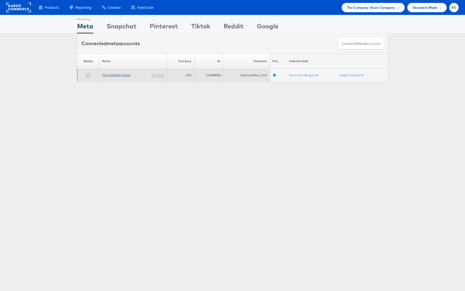
click at [116, 75] on link "The Company Store" at bounding box center [116, 75] width 28 height 4
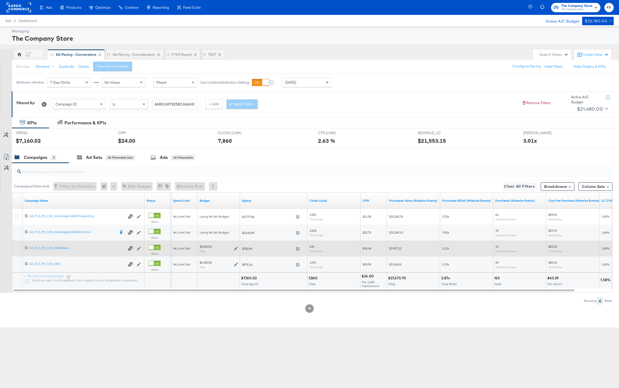
click at [15, 246] on icon at bounding box center [17, 248] width 4 height 4
click at [0, 0] on input "checkbox" at bounding box center [0, 0] width 0 height 0
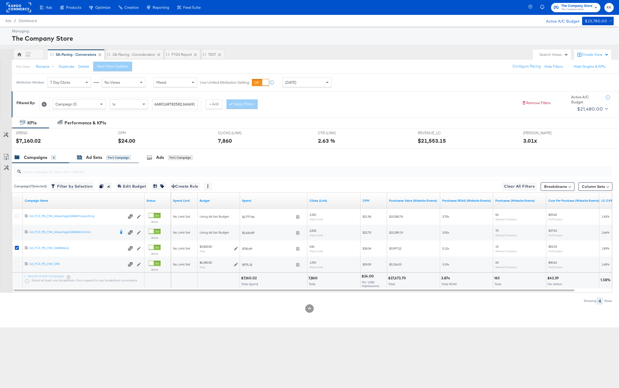
click at [84, 159] on div "Ad Sets for 1 Campaign" at bounding box center [104, 157] width 54 height 6
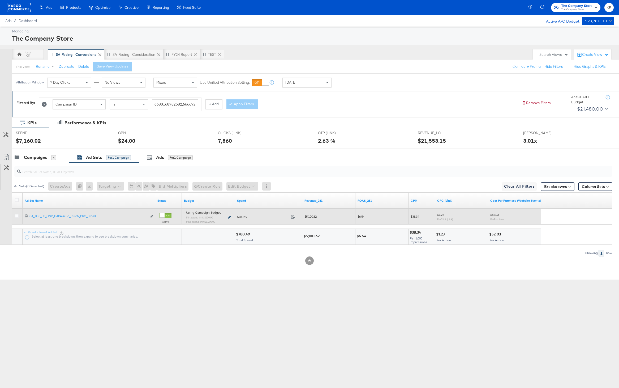
click at [230, 217] on icon at bounding box center [229, 217] width 3 height 3
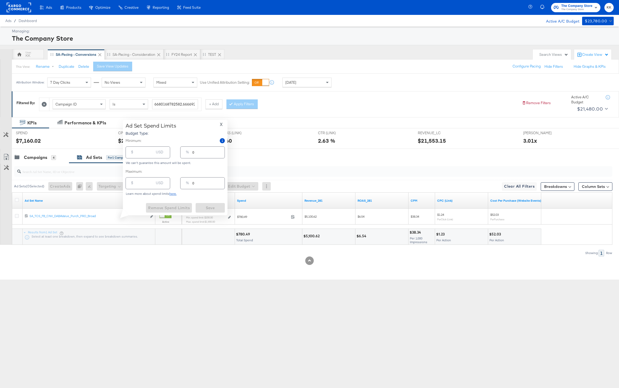
type input "200.00"
type input "7"
type input "1900.00"
type input "68"
click at [141, 154] on input "200.00" at bounding box center [145, 149] width 17 height 11
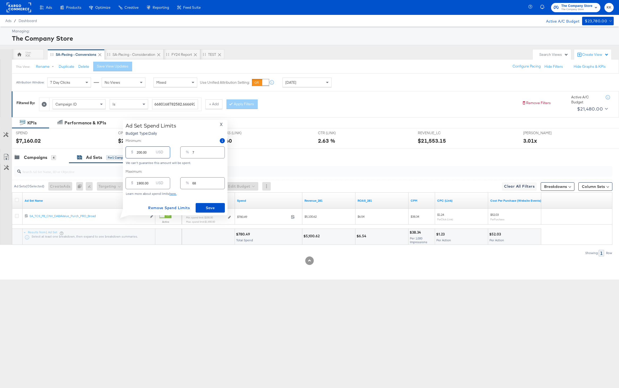
type input "2000.00"
type input "71"
type input "2000.00"
drag, startPoint x: 140, startPoint y: 177, endPoint x: 129, endPoint y: 177, distance: 11.2
click at [129, 177] on div "$ 1900.00 USD" at bounding box center [148, 178] width 45 height 12
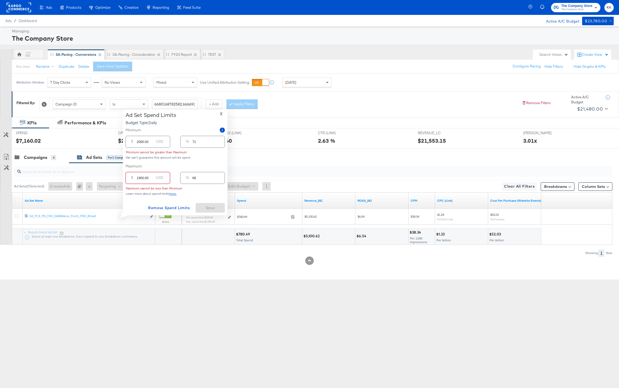
type input "200.00"
type input "7"
type input "2500.00"
type input "89"
type input "2500.00"
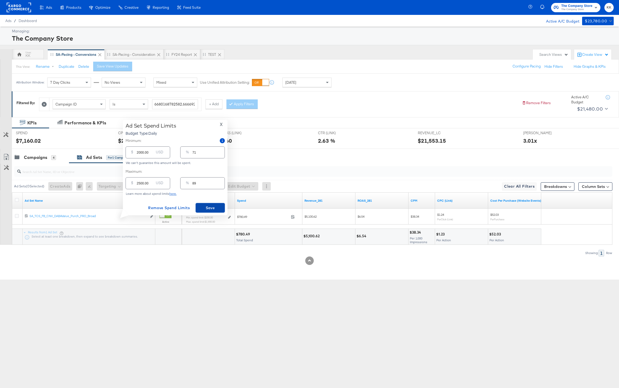
click at [214, 205] on span "Save" at bounding box center [210, 208] width 25 height 7
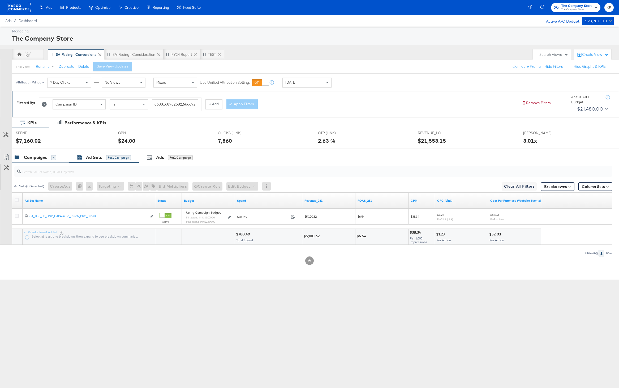
click at [52, 159] on div "4" at bounding box center [53, 157] width 5 height 5
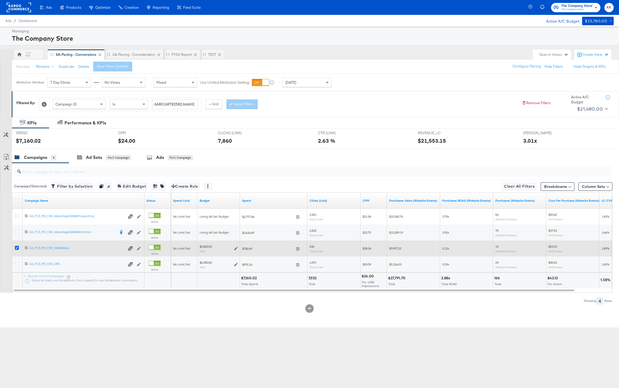
click at [18, 246] on icon at bounding box center [17, 248] width 4 height 4
click at [0, 0] on input "checkbox" at bounding box center [0, 0] width 0 height 0
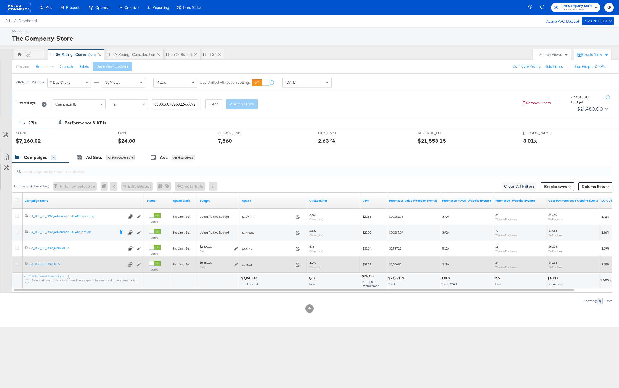
click at [16, 264] on icon at bounding box center [17, 264] width 4 height 4
click at [0, 0] on input "checkbox" at bounding box center [0, 0] width 0 height 0
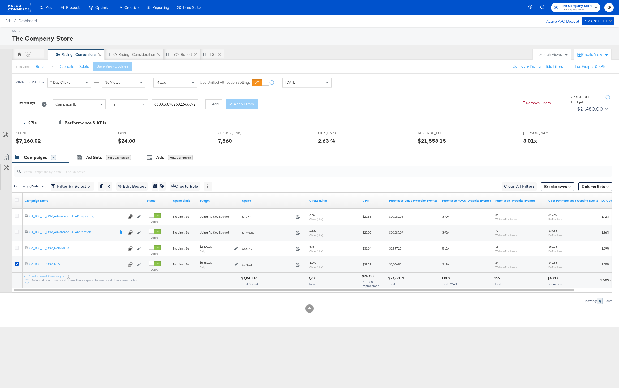
click at [83, 144] on div "SPEND SPEND $7,160.02" at bounding box center [63, 138] width 102 height 20
click at [83, 161] on div "Ad Sets for 1 Campaign" at bounding box center [104, 157] width 70 height 11
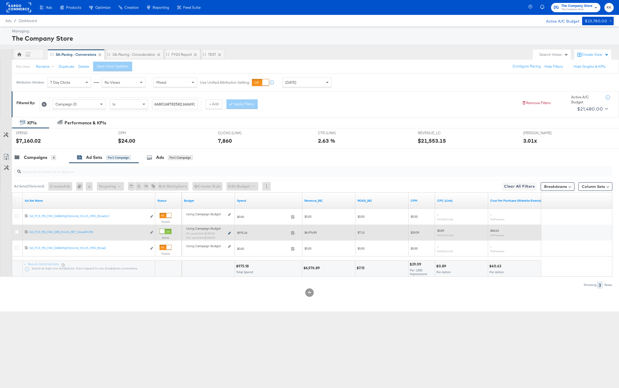
click at [231, 233] on icon at bounding box center [229, 233] width 3 height 3
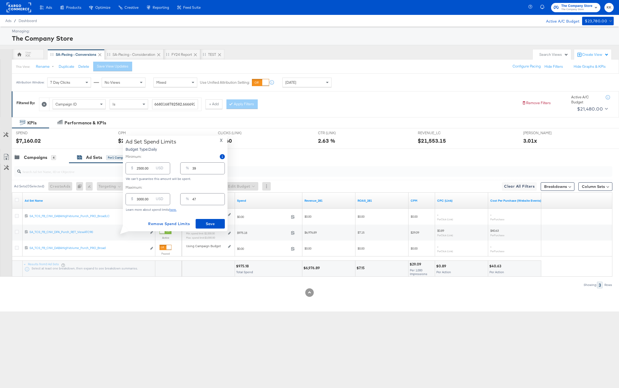
click at [222, 141] on span "X" at bounding box center [221, 140] width 3 height 7
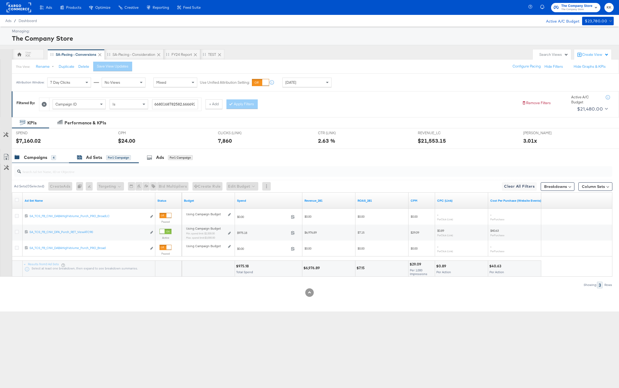
click at [34, 153] on div "Campaigns 4" at bounding box center [40, 157] width 57 height 11
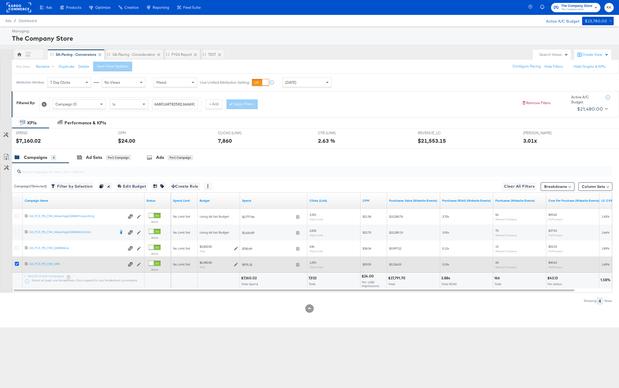
click at [16, 263] on icon at bounding box center [17, 264] width 4 height 4
click at [0, 0] on input "checkbox" at bounding box center [0, 0] width 0 height 0
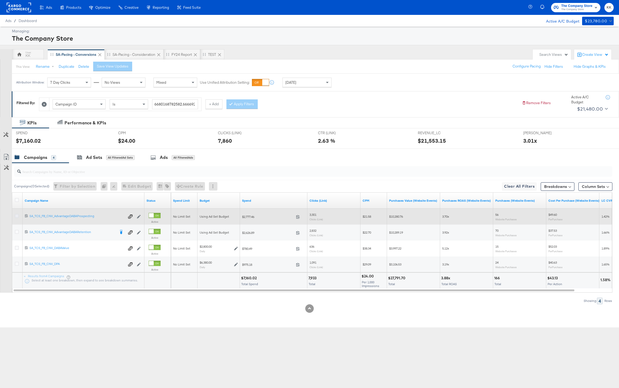
click at [18, 215] on icon at bounding box center [17, 216] width 4 height 4
click at [0, 0] on input "checkbox" at bounding box center [0, 0] width 0 height 0
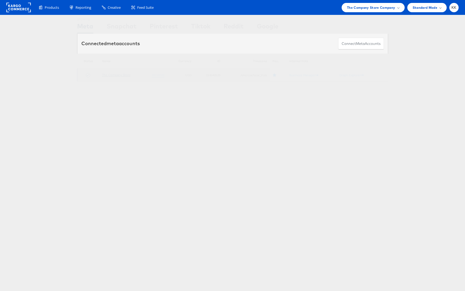
click at [111, 75] on link "The Company Store" at bounding box center [116, 75] width 28 height 4
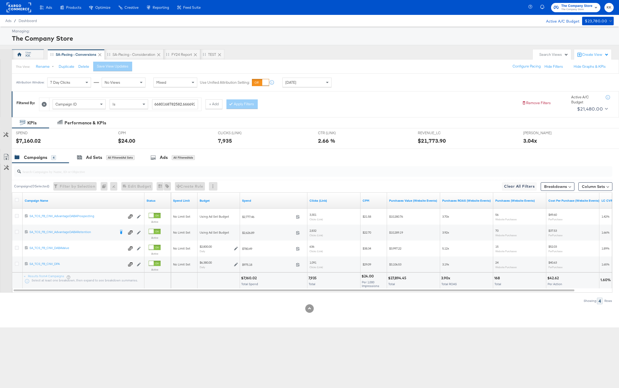
click at [32, 52] on div "KK" at bounding box center [28, 54] width 32 height 11
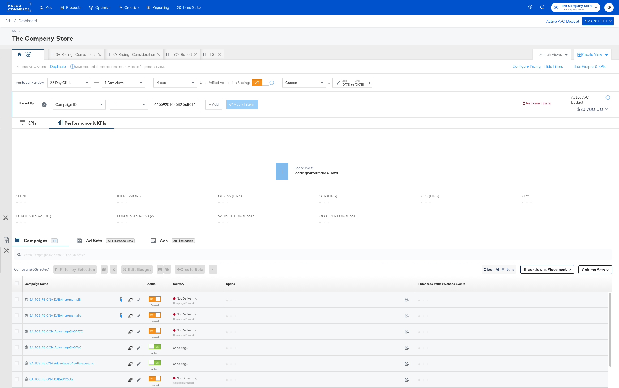
click at [346, 85] on div "May 5th 2025" at bounding box center [346, 84] width 9 height 4
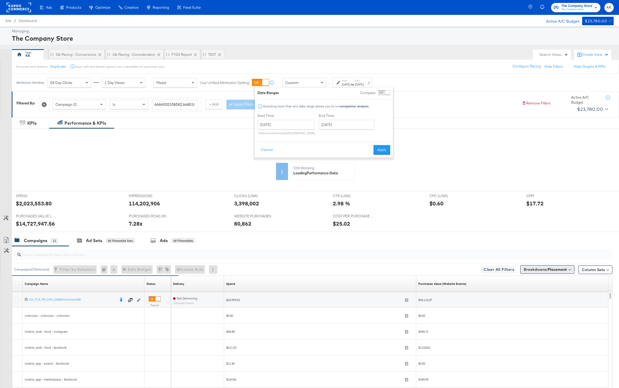
click at [540, 273] on button "Breakdowns: Placement" at bounding box center [548, 269] width 54 height 8
click at [569, 281] on button "[Reset]" at bounding box center [565, 279] width 13 height 8
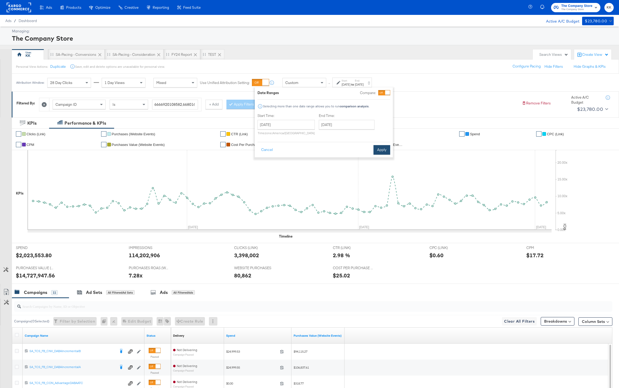
click at [384, 146] on button "Apply" at bounding box center [382, 150] width 17 height 10
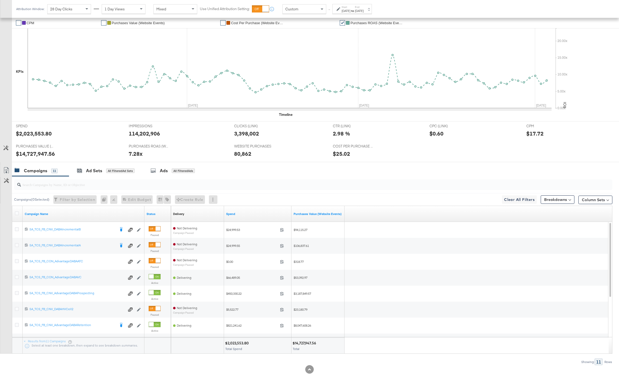
scroll to position [122, 0]
click at [233, 212] on link "Spend" at bounding box center [257, 213] width 63 height 4
click at [306, 215] on link "Purchases Value (Website Events)" at bounding box center [318, 213] width 49 height 4
click at [16, 212] on icon at bounding box center [17, 213] width 4 height 4
click at [0, 0] on input "checkbox" at bounding box center [0, 0] width 0 height 0
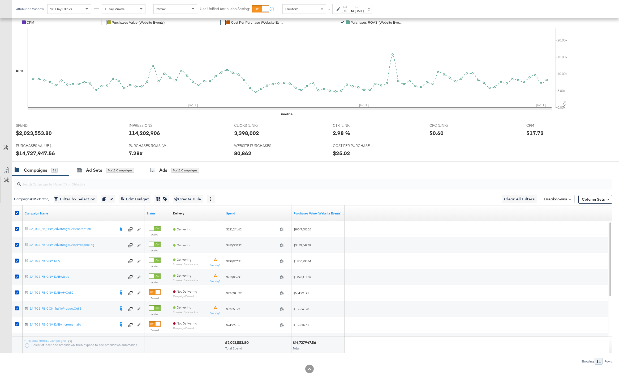
click at [7, 171] on icon at bounding box center [6, 171] width 3 height 4
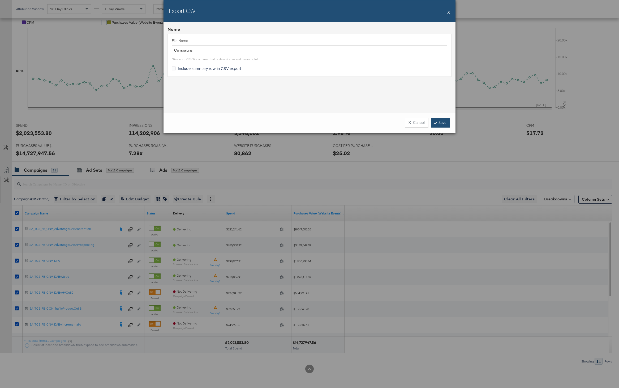
click at [443, 121] on link "Save" at bounding box center [440, 123] width 19 height 10
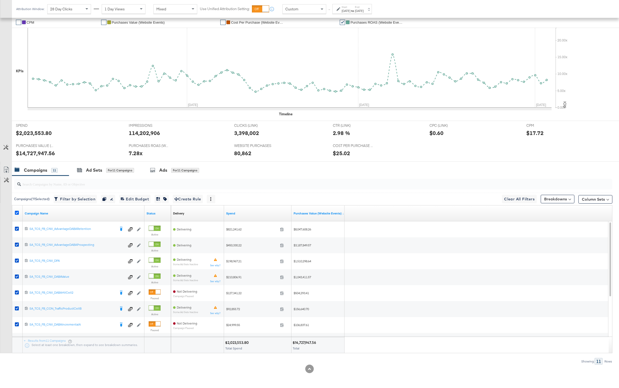
click at [17, 211] on icon at bounding box center [17, 213] width 4 height 4
click at [0, 0] on input "checkbox" at bounding box center [0, 0] width 0 height 0
click at [320, 214] on link "Purchases Value (Website Events) ↓" at bounding box center [319, 213] width 50 height 4
click at [320, 214] on link "Purchases Value (Website Events) ↑" at bounding box center [319, 213] width 50 height 4
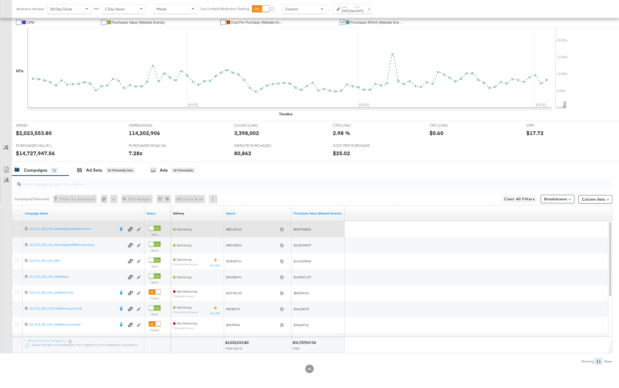
click at [16, 230] on icon at bounding box center [17, 229] width 4 height 4
click at [0, 0] on input "checkbox" at bounding box center [0, 0] width 0 height 0
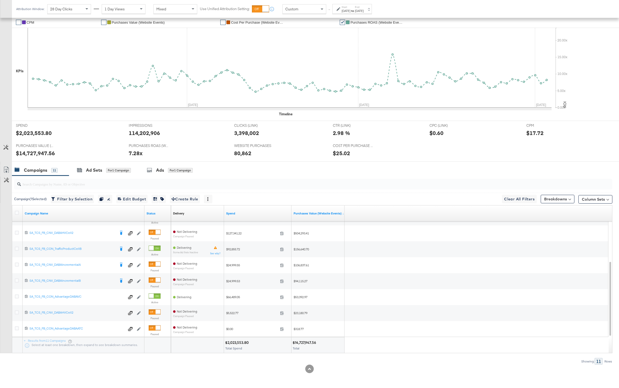
scroll to position [40, 0]
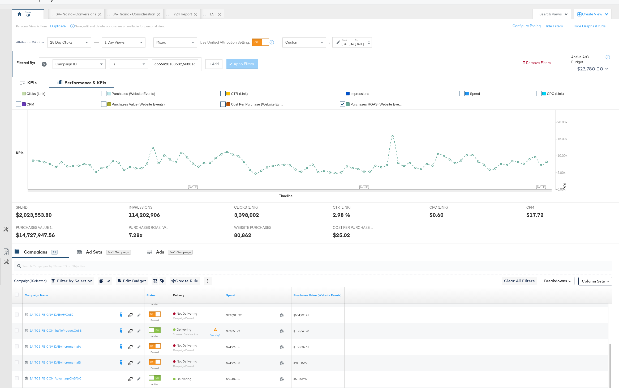
click at [45, 63] on icon at bounding box center [44, 64] width 5 height 5
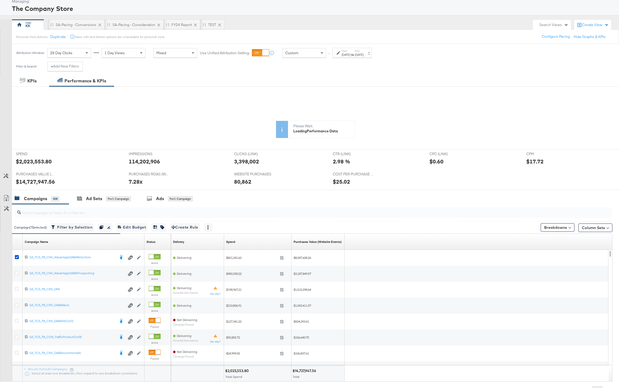
scroll to position [42, 0]
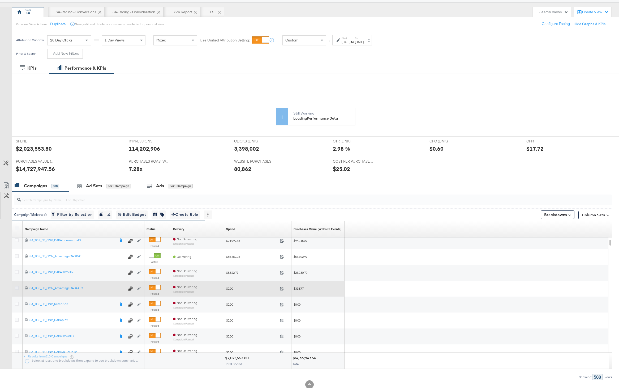
click at [17, 287] on icon at bounding box center [17, 288] width 4 height 4
click at [0, 0] on input "checkbox" at bounding box center [0, 0] width 0 height 0
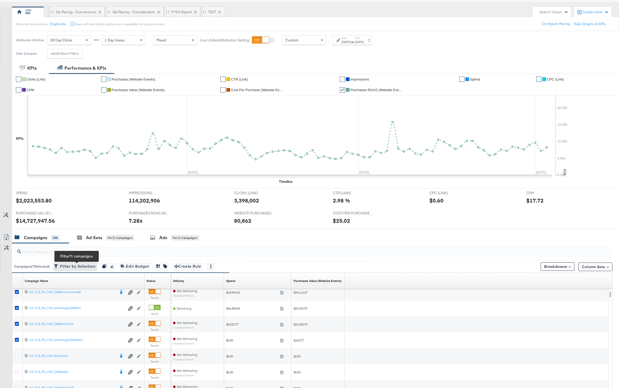
click at [68, 270] on button "Filter by Selection Filter 11 campaigns" at bounding box center [75, 266] width 43 height 8
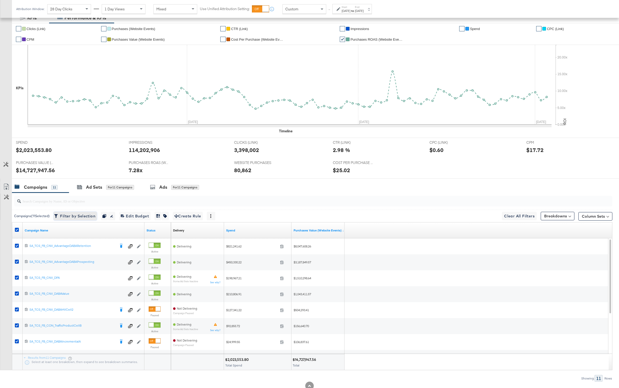
scroll to position [119, 0]
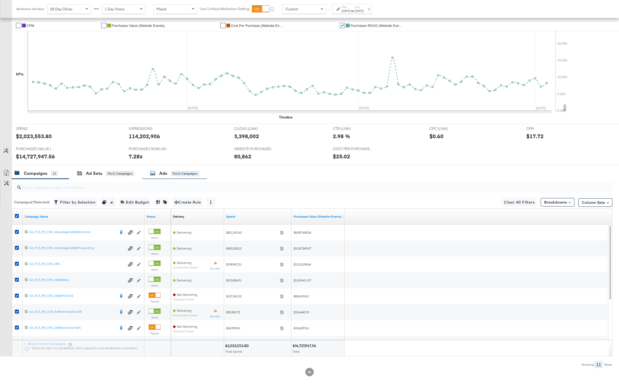
click at [198, 172] on div "for 11 Campaigns" at bounding box center [185, 173] width 28 height 5
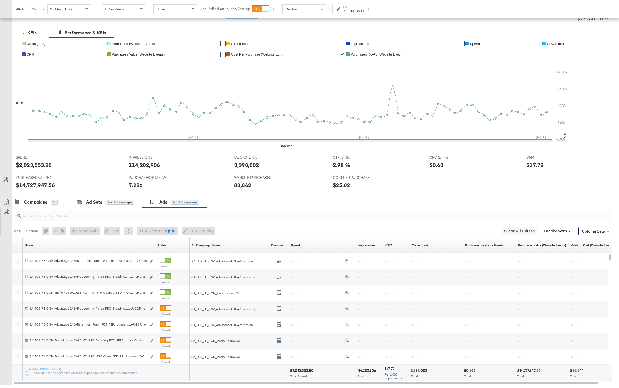
scroll to position [122, 0]
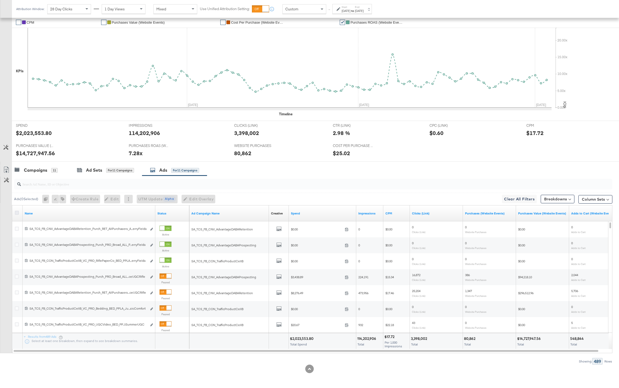
click at [15, 212] on icon at bounding box center [17, 213] width 4 height 4
click at [0, 0] on input "checkbox" at bounding box center [0, 0] width 0 height 0
click at [7, 168] on icon at bounding box center [6, 170] width 6 height 6
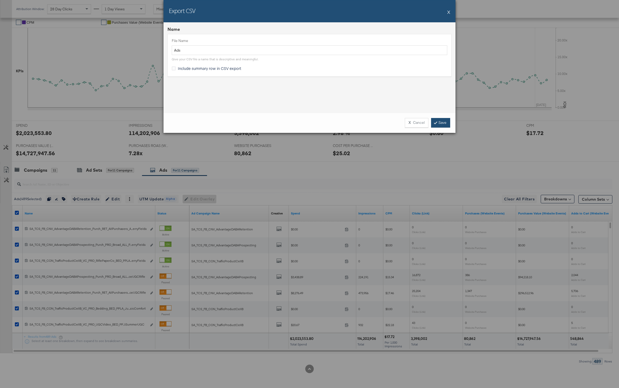
click at [437, 123] on link "Save" at bounding box center [440, 123] width 19 height 10
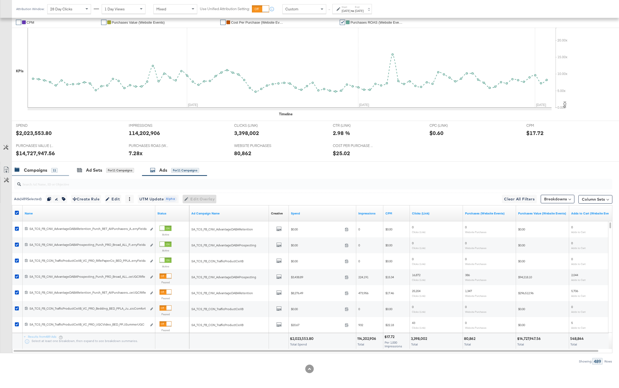
click at [20, 170] on div "Campaigns 11" at bounding box center [36, 170] width 43 height 6
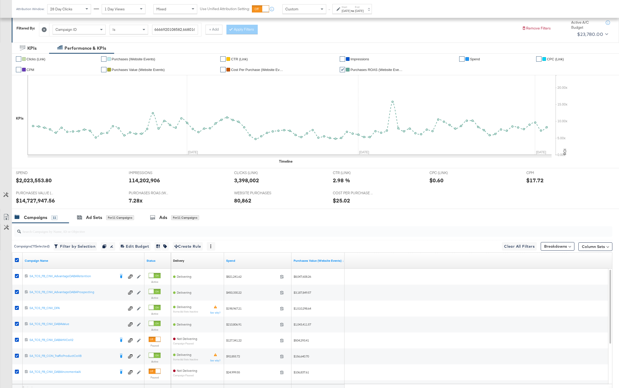
scroll to position [65, 0]
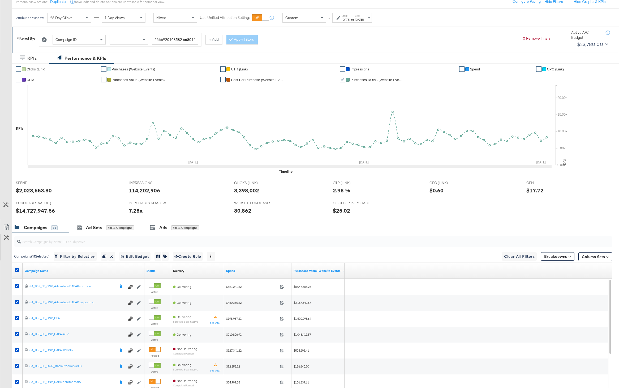
click at [44, 40] on icon at bounding box center [44, 39] width 5 height 5
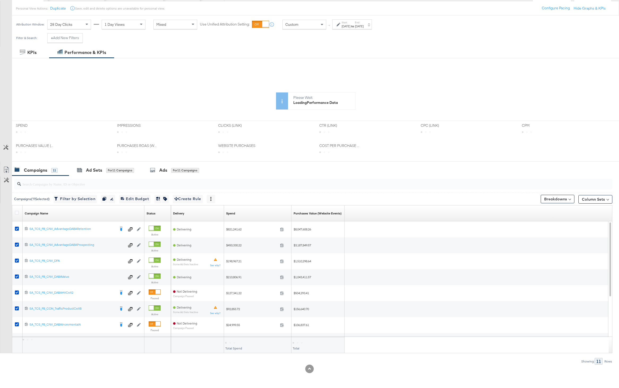
scroll to position [0, 0]
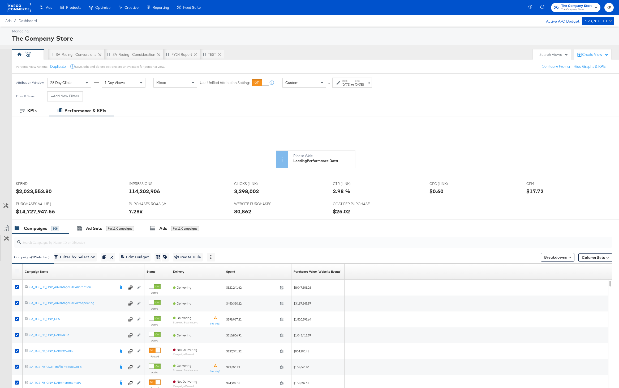
click at [344, 86] on div "May 5th 2025" at bounding box center [346, 84] width 9 height 4
click at [283, 128] on input "May 5th 2025" at bounding box center [286, 125] width 57 height 10
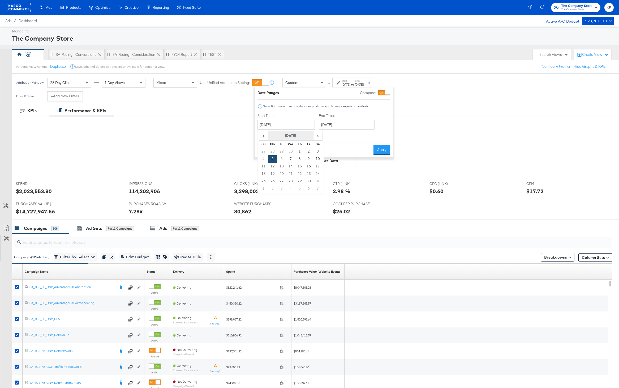
click at [289, 137] on th "May 2025" at bounding box center [290, 135] width 45 height 9
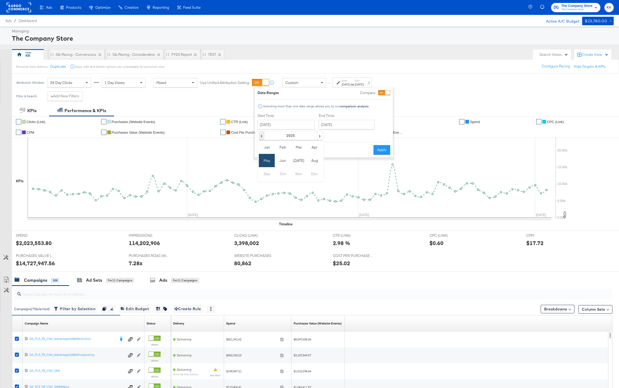
click at [263, 135] on span "‹" at bounding box center [262, 135] width 5 height 8
click at [267, 160] on td "May" at bounding box center [267, 160] width 16 height 13
click at [273, 158] on td "6" at bounding box center [272, 158] width 9 height 7
type input "May 6th 2024"
click at [353, 120] on input "August 3rd 2025" at bounding box center [347, 125] width 56 height 10
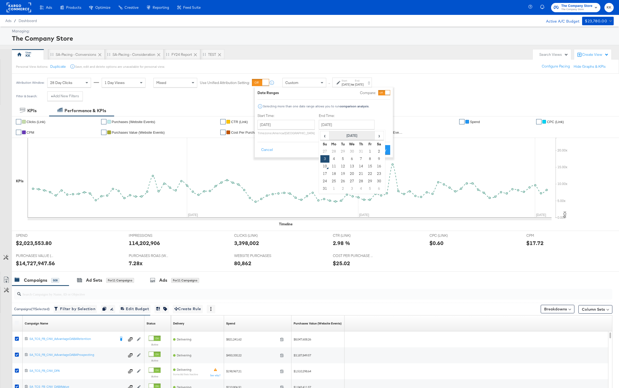
click at [353, 135] on th "August 2025" at bounding box center [352, 135] width 45 height 9
click at [323, 134] on span "‹" at bounding box center [323, 135] width 5 height 8
click at [371, 162] on td "Aug" at bounding box center [376, 160] width 16 height 13
click at [324, 149] on td "28" at bounding box center [325, 151] width 9 height 7
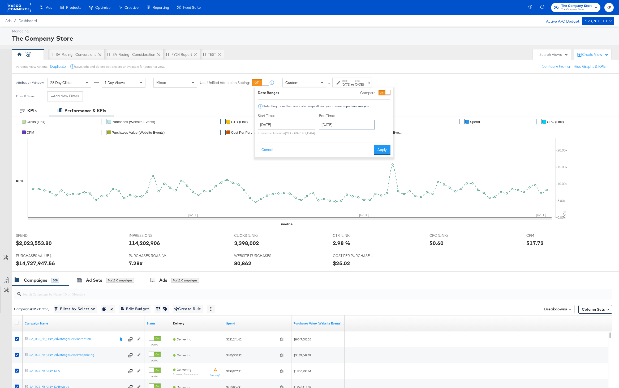
click at [337, 128] on input "July 28th 2024" at bounding box center [347, 125] width 56 height 10
click at [322, 188] on td "4" at bounding box center [325, 188] width 9 height 7
type input "August 4th 2024"
click at [383, 148] on button "Apply" at bounding box center [381, 150] width 17 height 10
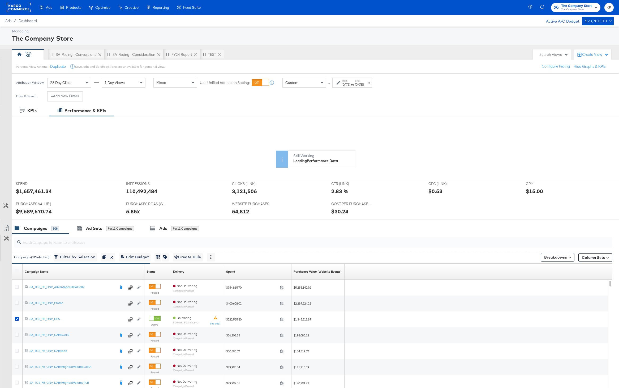
click at [364, 84] on div "Aug 4th 2024" at bounding box center [359, 84] width 9 height 4
click at [339, 122] on input "August 4th 2024" at bounding box center [347, 125] width 56 height 10
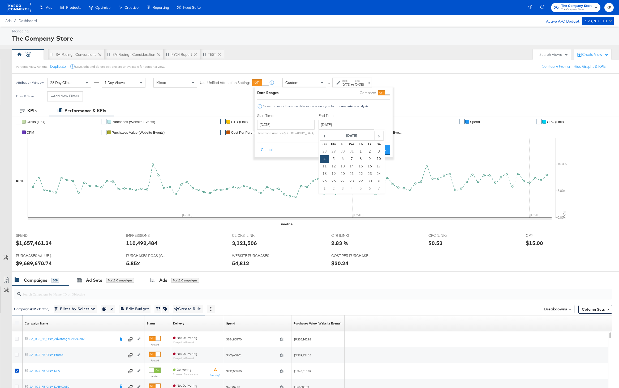
click at [419, 84] on div "Attribution Window: 28 Day Clicks 1 Day Views Mixed Use Unified Attribution Set…" at bounding box center [309, 83] width 619 height 18
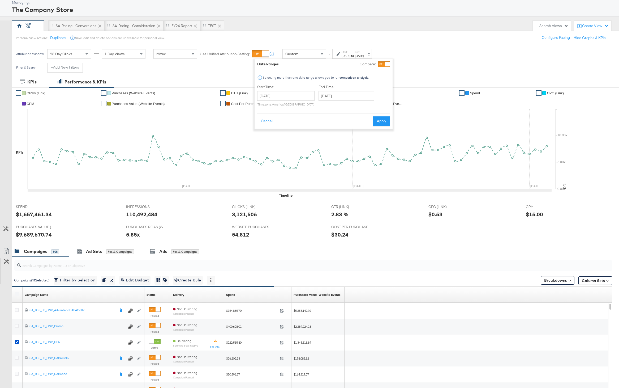
scroll to position [96, 0]
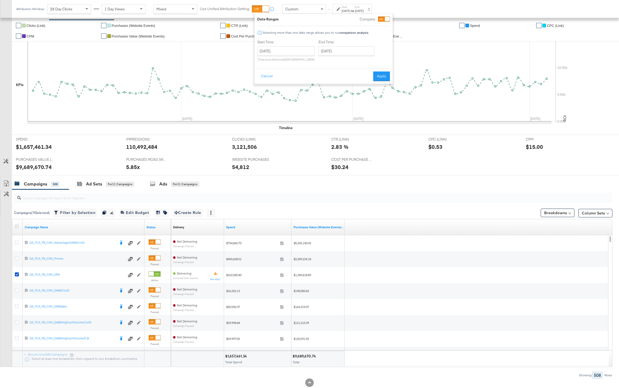
click at [17, 226] on icon at bounding box center [17, 226] width 4 height 4
click at [0, 0] on input "checkbox" at bounding box center [0, 0] width 0 height 0
click at [17, 226] on icon at bounding box center [17, 226] width 4 height 4
click at [0, 0] on input "checkbox" at bounding box center [0, 0] width 0 height 0
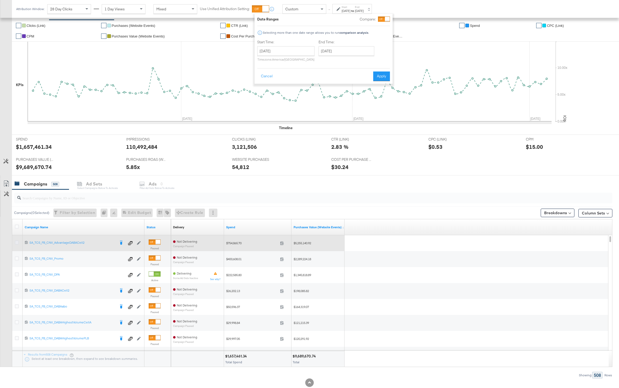
click at [16, 243] on icon at bounding box center [17, 242] width 4 height 4
click at [0, 0] on input "checkbox" at bounding box center [0, 0] width 0 height 0
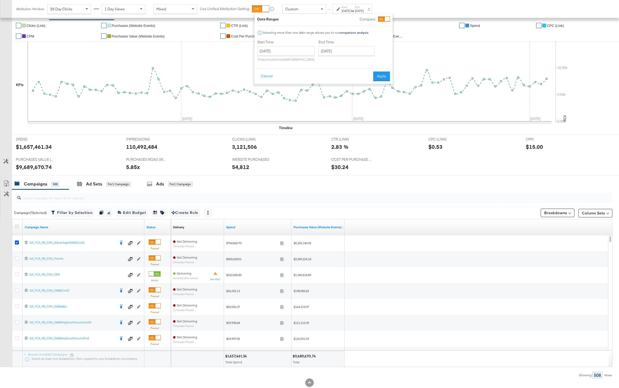
click at [18, 226] on icon at bounding box center [17, 226] width 4 height 4
click at [0, 0] on input "checkbox" at bounding box center [0, 0] width 0 height 0
click at [18, 226] on icon at bounding box center [17, 226] width 4 height 4
click at [0, 0] on input "checkbox" at bounding box center [0, 0] width 0 height 0
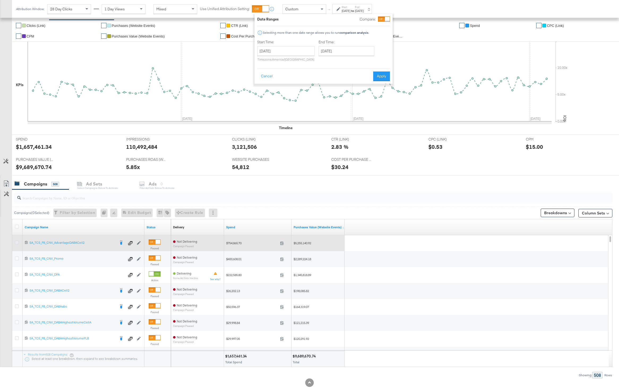
click at [18, 242] on icon at bounding box center [17, 242] width 4 height 4
click at [0, 0] on input "checkbox" at bounding box center [0, 0] width 0 height 0
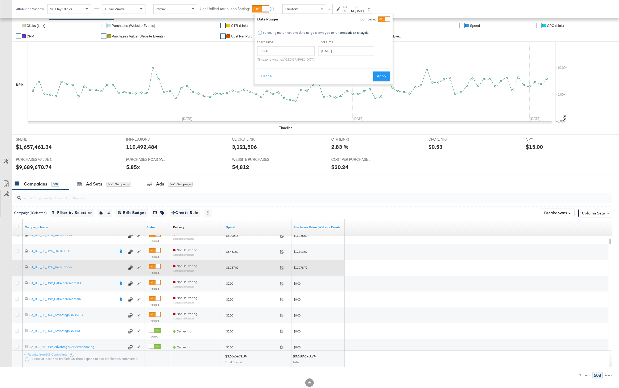
click at [18, 266] on icon at bounding box center [17, 267] width 4 height 4
click at [0, 0] on input "checkbox" at bounding box center [0, 0] width 0 height 0
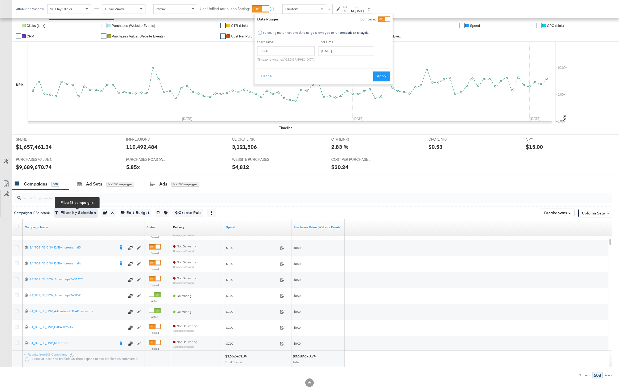
click at [73, 210] on span "Filter by Selection Filter 13 campaigns" at bounding box center [76, 212] width 40 height 7
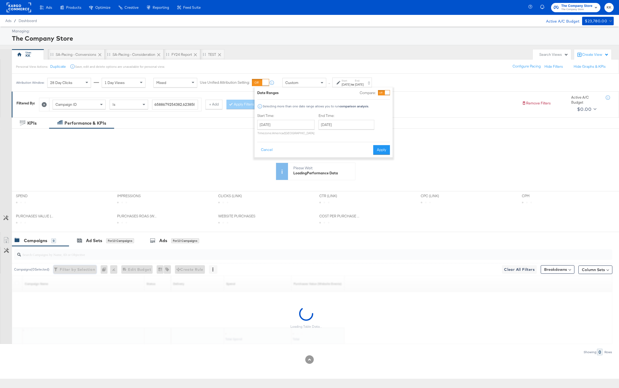
scroll to position [0, 0]
click at [168, 244] on div "Ads for 13 Campaigns" at bounding box center [174, 240] width 65 height 11
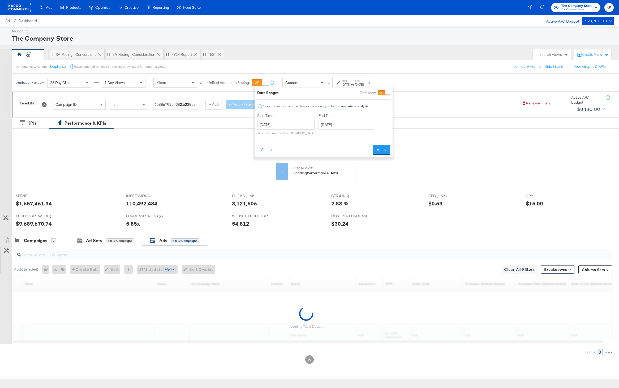
click at [446, 91] on div "Attribution Window: 28 Day Clicks 1 Day Views Mixed Use Unified Attribution Set…" at bounding box center [309, 83] width 619 height 18
click at [436, 76] on div "Attribution Window: 28 Day Clicks 1 Day Views Mixed Use Unified Attribution Set…" at bounding box center [309, 83] width 619 height 18
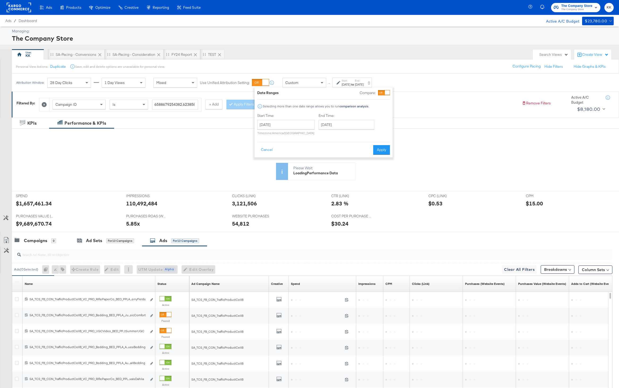
click at [337, 78] on div "Start: May 6th 2024 to End: Aug 4th 2024" at bounding box center [353, 83] width 40 height 10
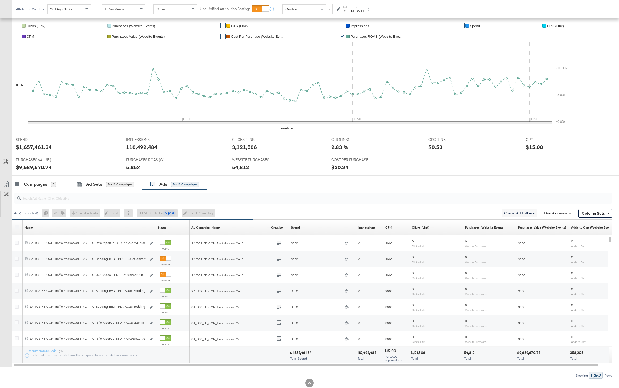
scroll to position [122, 0]
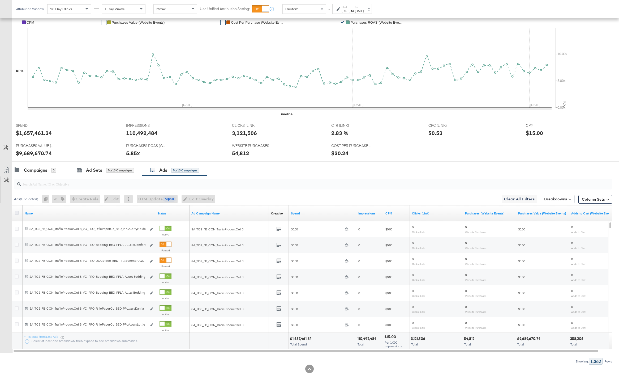
click at [18, 211] on icon at bounding box center [17, 213] width 4 height 4
click at [0, 0] on input "checkbox" at bounding box center [0, 0] width 0 height 0
click at [7, 165] on link "Export as CSV" at bounding box center [6, 170] width 12 height 12
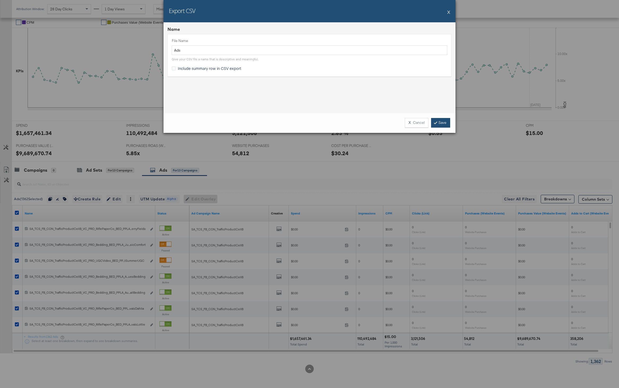
click at [434, 120] on link "Save" at bounding box center [440, 123] width 19 height 10
